Goal: Task Accomplishment & Management: Manage account settings

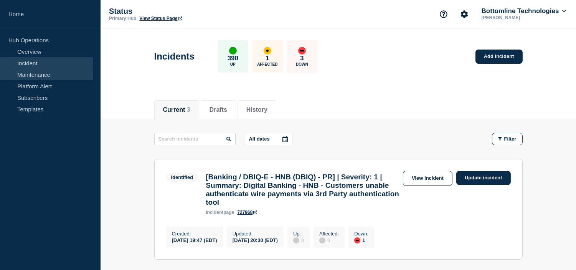
click at [26, 70] on link "Maintenance" at bounding box center [46, 75] width 93 height 12
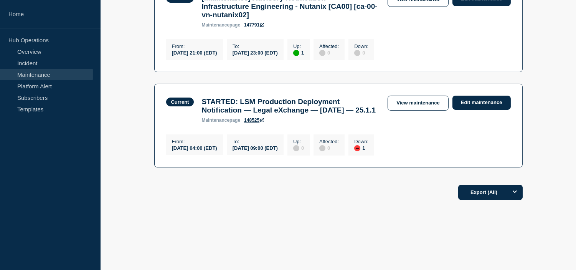
scroll to position [308, 0]
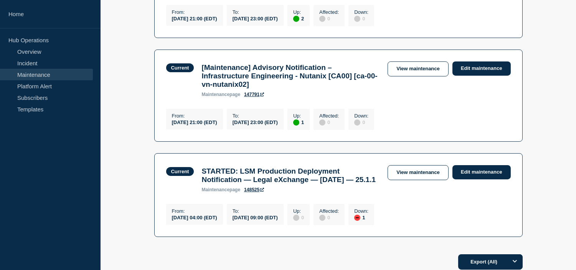
scroll to position [298, 0]
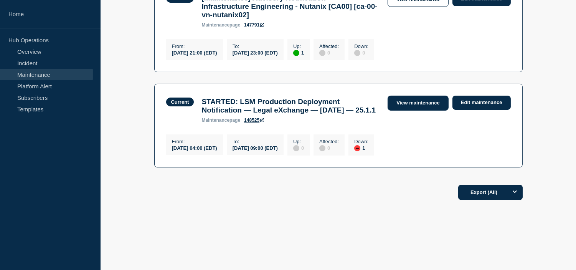
click at [410, 99] on link "View maintenance" at bounding box center [417, 103] width 61 height 15
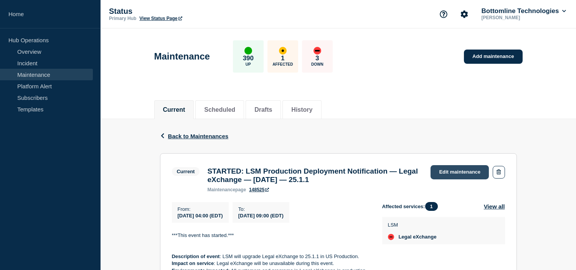
scroll to position [127, 0]
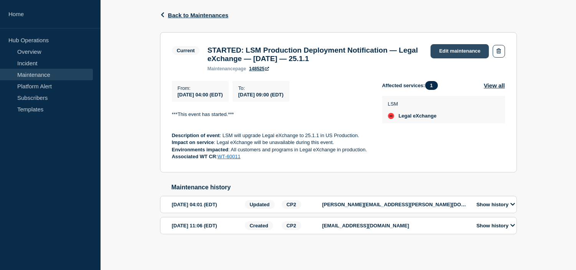
click at [446, 44] on link "Edit maintenance" at bounding box center [459, 51] width 58 height 14
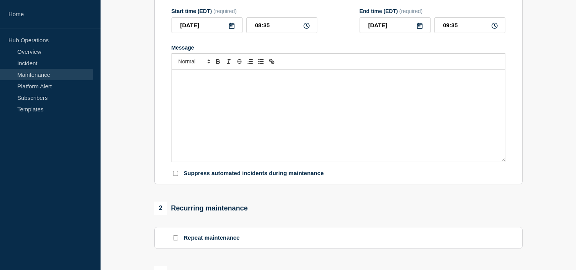
type input "STARTED: LSM Production Deployment Notification — Legal eXchange — [DATE] — 25.…"
type input "04:00"
type input "09:00"
checkbox input "true"
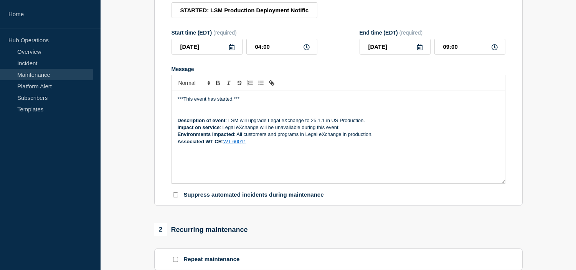
click at [231, 102] on p "***This event has started.***" at bounding box center [338, 99] width 321 height 7
click at [209, 15] on input "STARTED: LSM Production Deployment Notification — Legal eXchange — [DATE] — 25.…" at bounding box center [244, 10] width 146 height 16
click at [207, 16] on input "STARTED: LSM Production Deployment Notification — Legal eXchange — [DATE] — 25.…" at bounding box center [244, 10] width 146 height 16
type input "COMPLETED: LSM Production Deployment Notification — Legal eXchange — [DATE] — 2…"
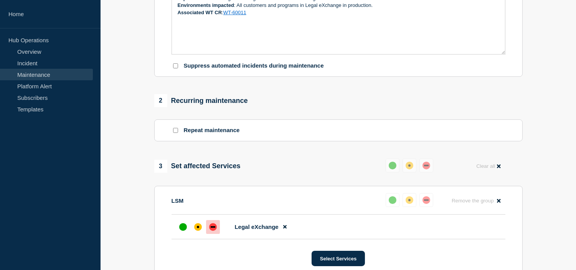
scroll to position [298, 0]
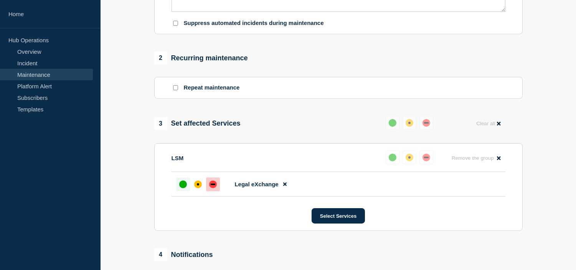
click at [178, 191] on div at bounding box center [183, 184] width 14 height 14
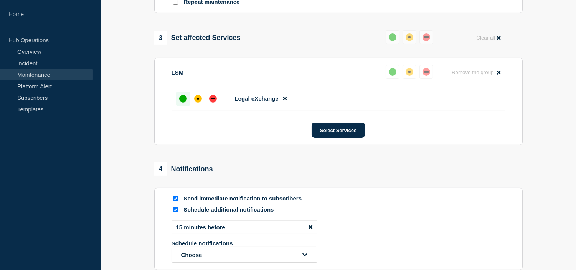
scroll to position [469, 0]
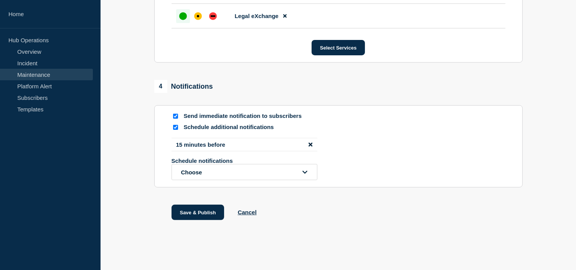
click at [175, 119] on input "Send immediate notification to subscribers" at bounding box center [175, 116] width 5 height 5
checkbox input "false"
click at [176, 130] on input "Schedule additional notifications" at bounding box center [175, 127] width 5 height 5
checkbox input "false"
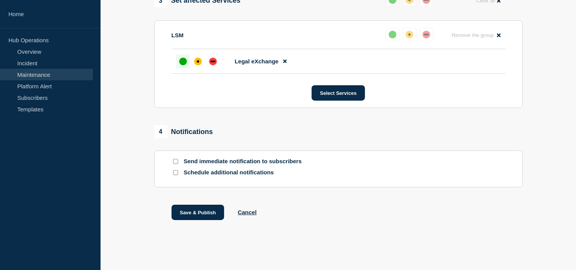
scroll to position [428, 0]
click at [174, 161] on input "Send immediate notification to subscribers" at bounding box center [175, 161] width 5 height 5
checkbox input "true"
click at [201, 210] on button "Save & Publish" at bounding box center [197, 211] width 53 height 15
